Goal: Information Seeking & Learning: Find specific fact

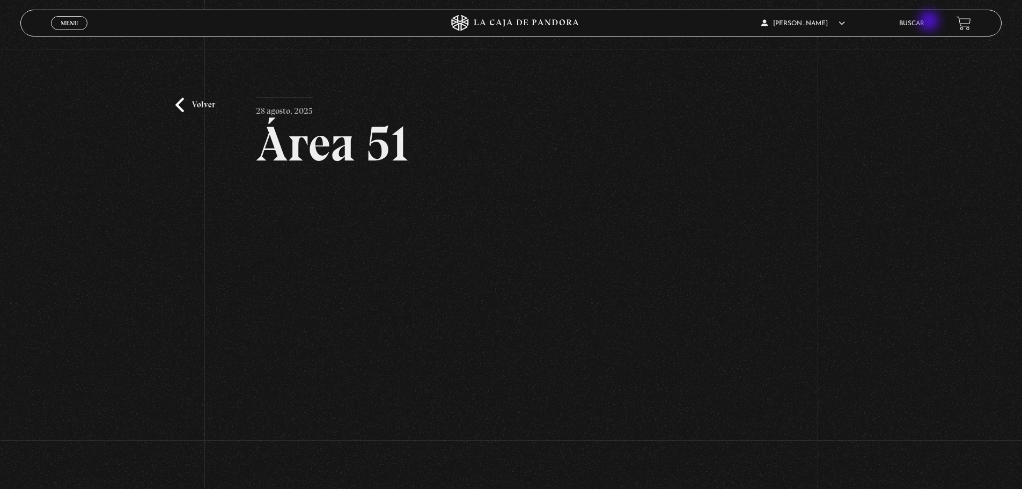
click at [924, 16] on li "Buscar" at bounding box center [911, 23] width 25 height 17
click at [922, 17] on li "Buscar" at bounding box center [911, 23] width 25 height 17
click at [912, 24] on link "Buscar" at bounding box center [911, 23] width 25 height 6
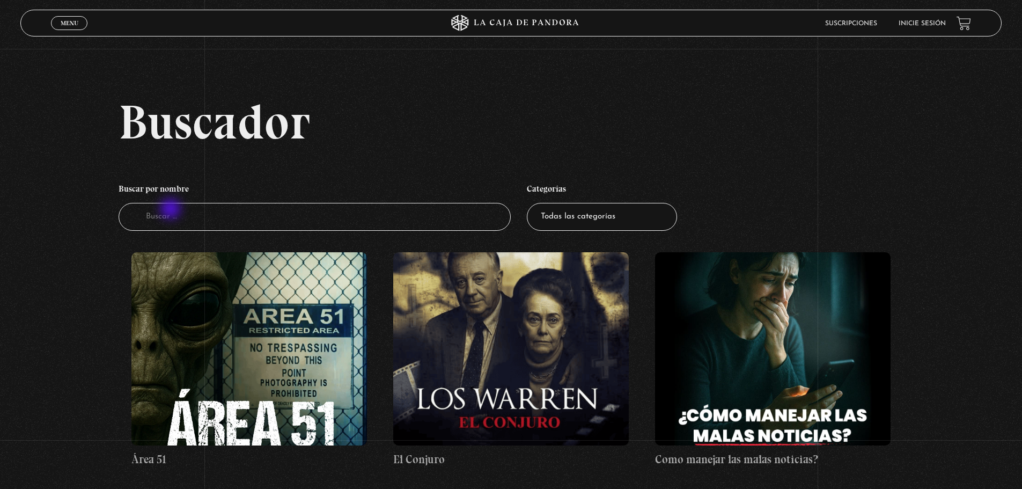
click at [172, 210] on input "Buscador" at bounding box center [315, 217] width 393 height 28
type input "tembl"
click at [288, 222] on input "tem" at bounding box center [315, 217] width 393 height 28
type input "temblo"
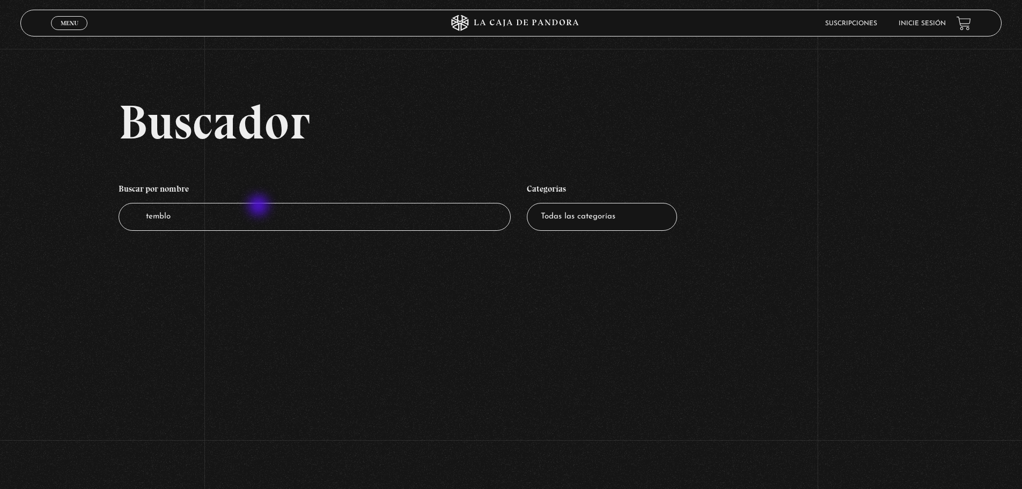
click at [261, 207] on input "temblo" at bounding box center [315, 217] width 393 height 28
click at [387, 327] on section "Buscador Buscar por nombre Buscador Categorías Todas las categorías 11:11 Human…" at bounding box center [511, 244] width 1022 height 489
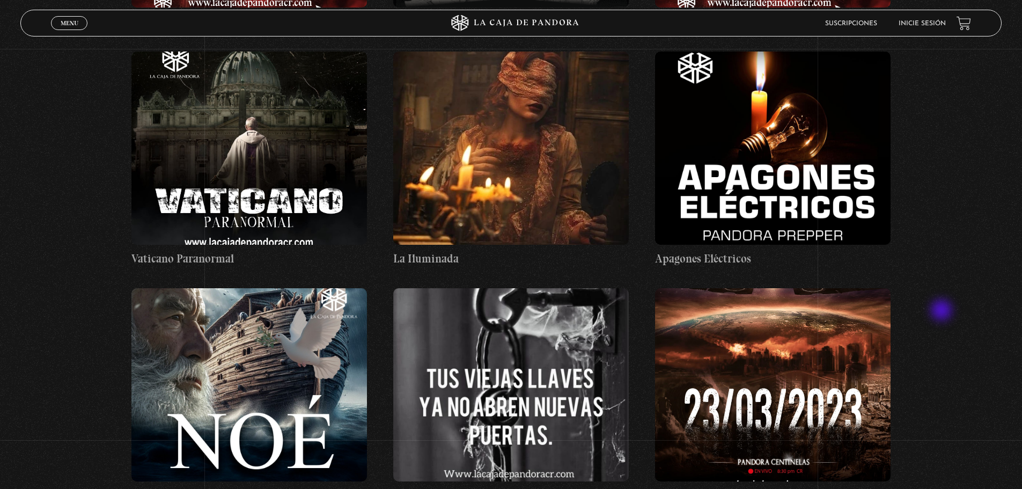
scroll to position [6706, 0]
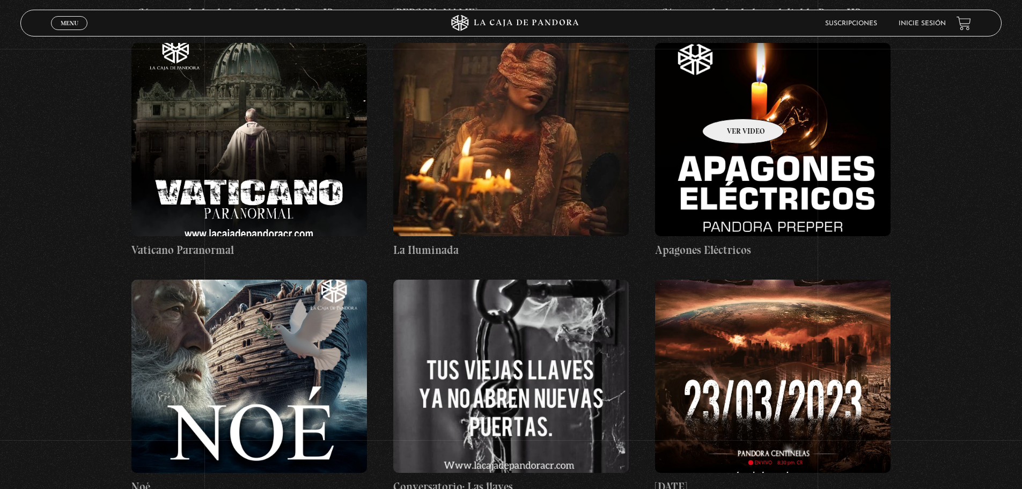
click at [729, 102] on figure at bounding box center [773, 139] width 236 height 193
